Goal: Task Accomplishment & Management: Use online tool/utility

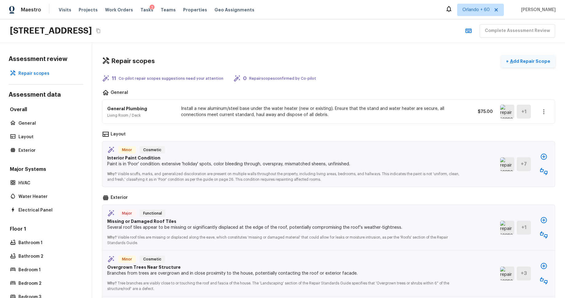
click at [527, 64] on p "Add Repair Scope" at bounding box center [529, 61] width 41 height 6
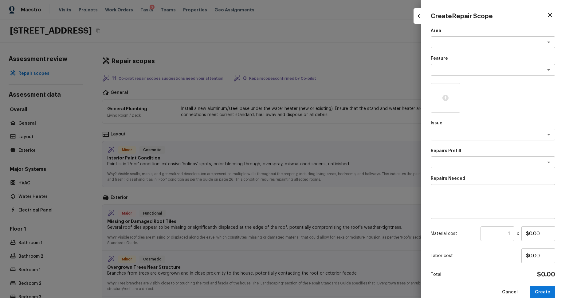
click at [400, 61] on div at bounding box center [282, 149] width 565 height 298
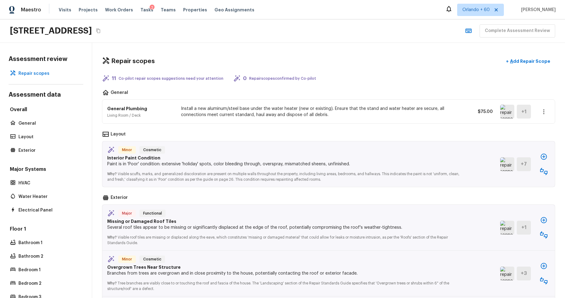
click at [542, 113] on icon "button" at bounding box center [543, 111] width 7 height 7
click at [544, 128] on li "Edit" at bounding box center [546, 129] width 29 height 18
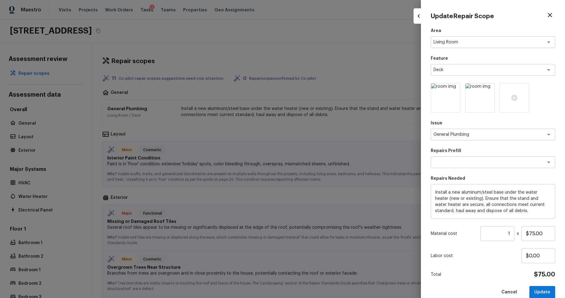
click at [340, 75] on div at bounding box center [282, 149] width 565 height 298
type input "$0.00"
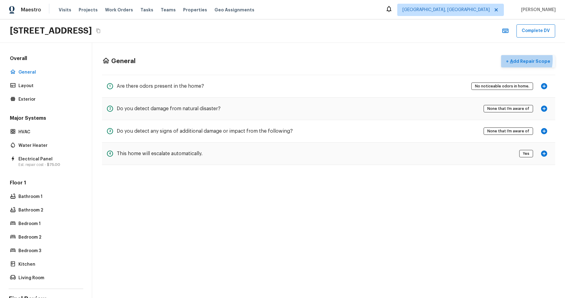
click at [513, 59] on p "Add Repair Scope" at bounding box center [529, 61] width 41 height 6
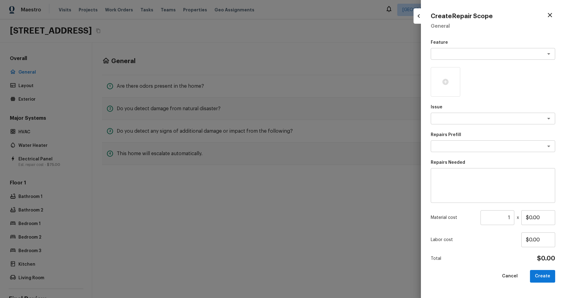
click at [403, 55] on div at bounding box center [282, 149] width 565 height 298
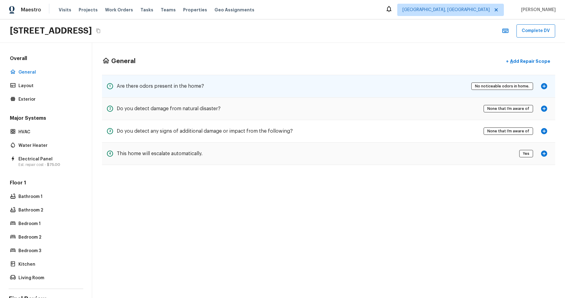
click at [421, 87] on div "1 Are there odors present in the home? No noticeable odors in home." at bounding box center [328, 86] width 453 height 22
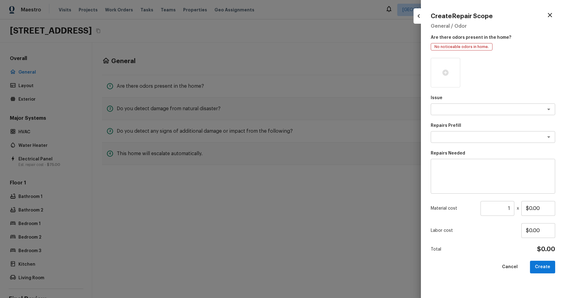
click at [417, 21] on button "button" at bounding box center [419, 16] width 10 height 10
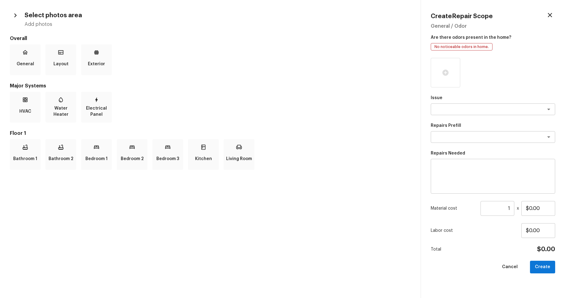
click at [552, 17] on icon "button" at bounding box center [550, 14] width 7 height 7
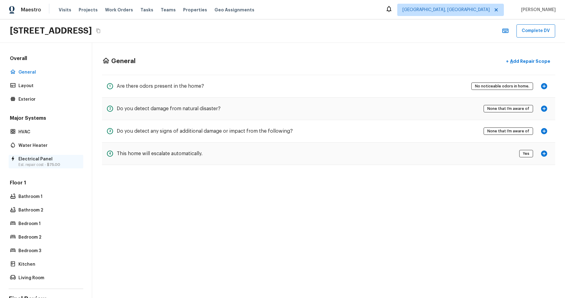
click at [55, 163] on span "$75.00" at bounding box center [53, 165] width 13 height 4
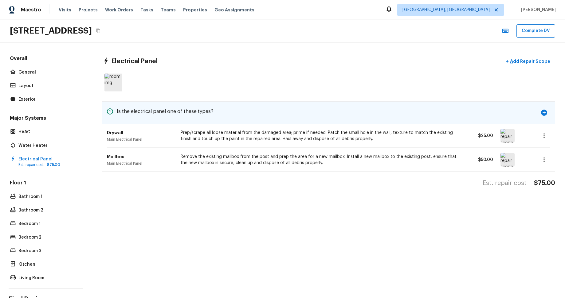
click at [439, 107] on div "1 Is the electrical panel one of these types?" at bounding box center [328, 112] width 453 height 22
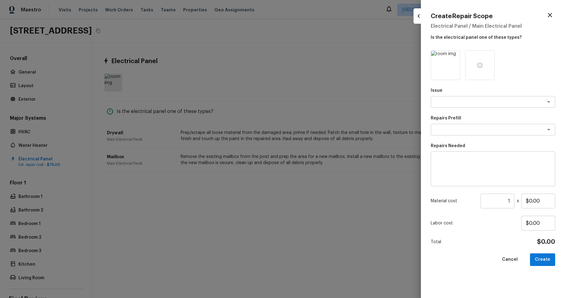
click at [360, 79] on div at bounding box center [282, 149] width 565 height 298
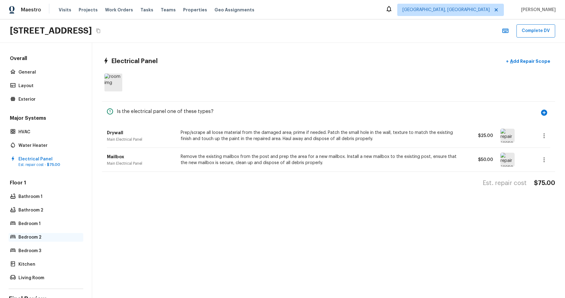
scroll to position [37, 0]
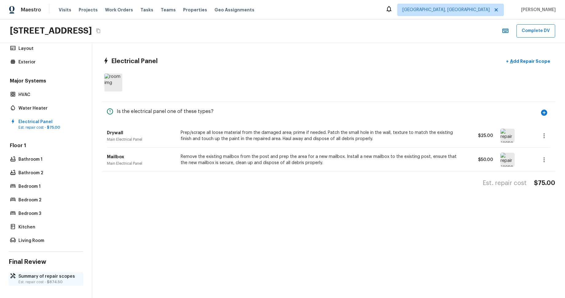
click at [58, 274] on p "Summary of repair scopes" at bounding box center [48, 276] width 61 height 6
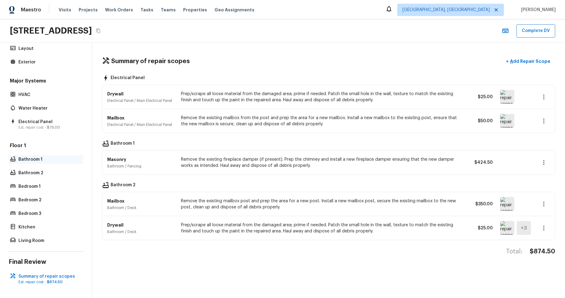
click at [47, 159] on p "Bathroom 1" at bounding box center [48, 159] width 61 height 6
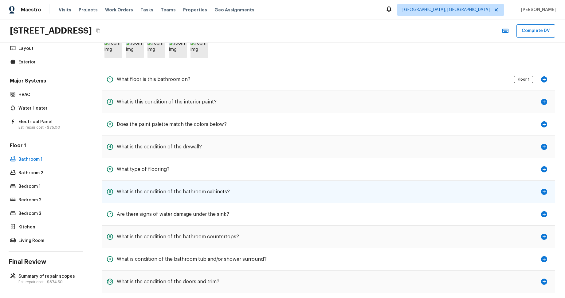
scroll to position [41, 0]
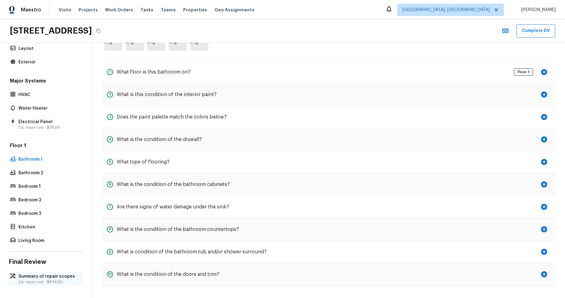
click at [44, 277] on p "Summary of repair scopes" at bounding box center [48, 276] width 61 height 6
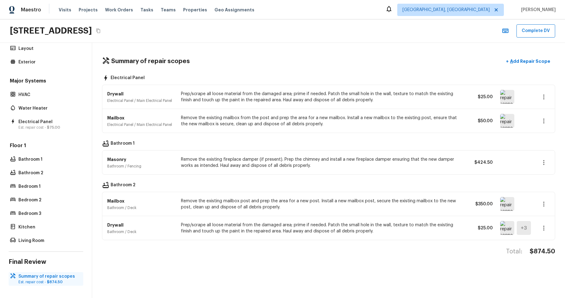
scroll to position [0, 0]
click at [30, 171] on p "Bathroom 2" at bounding box center [48, 173] width 61 height 6
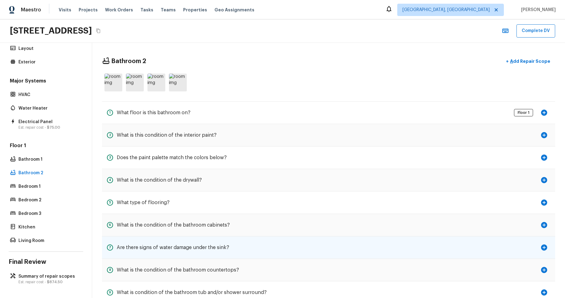
scroll to position [41, 0]
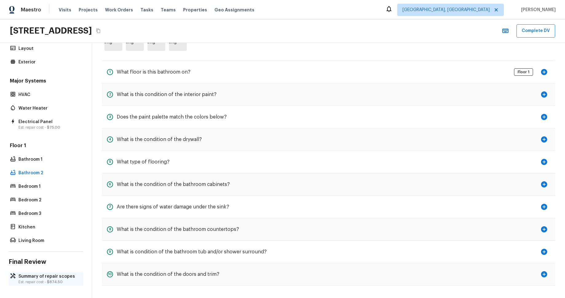
click at [61, 277] on p "Summary of repair scopes" at bounding box center [48, 276] width 61 height 6
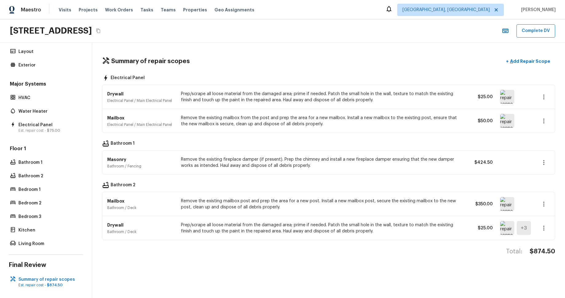
scroll to position [37, 0]
